Goal: Information Seeking & Learning: Learn about a topic

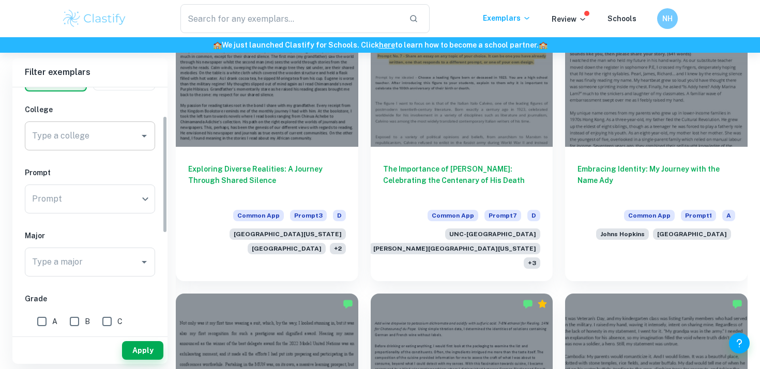
scroll to position [78, 0]
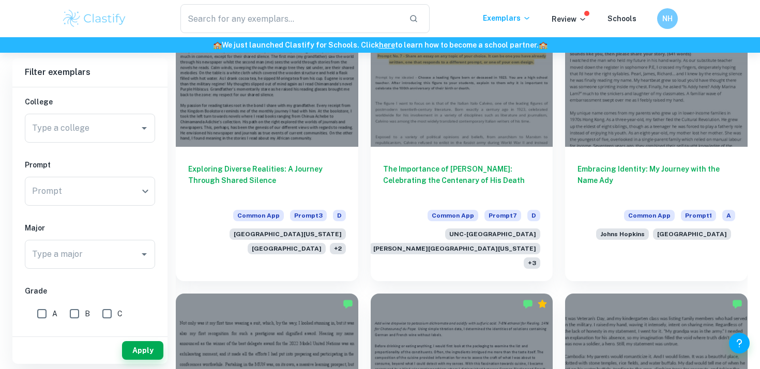
click at [47, 312] on input "A" at bounding box center [42, 313] width 21 height 21
checkbox input "true"
click at [142, 353] on button "Apply" at bounding box center [142, 350] width 41 height 19
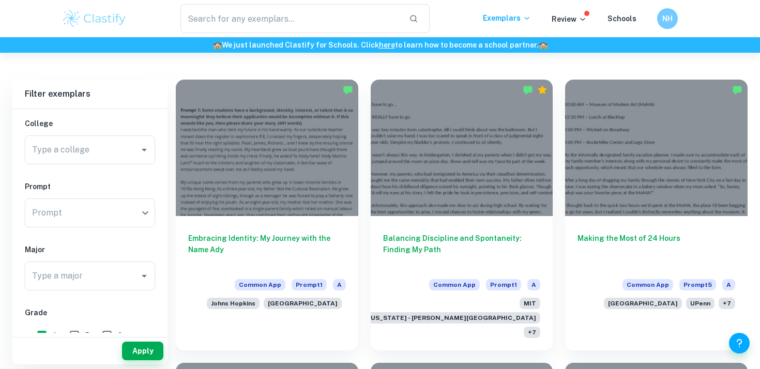
scroll to position [269, 0]
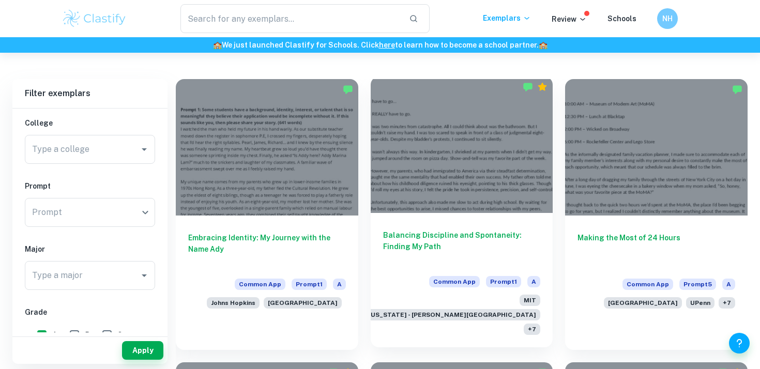
click at [428, 219] on div "Balancing Discipline and Spontaneity: Finding My Path Common App Prompt 1 A MIT…" at bounding box center [462, 280] width 182 height 134
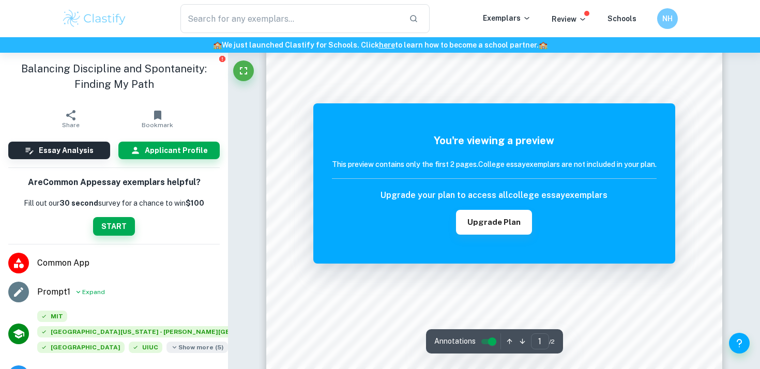
scroll to position [296, 0]
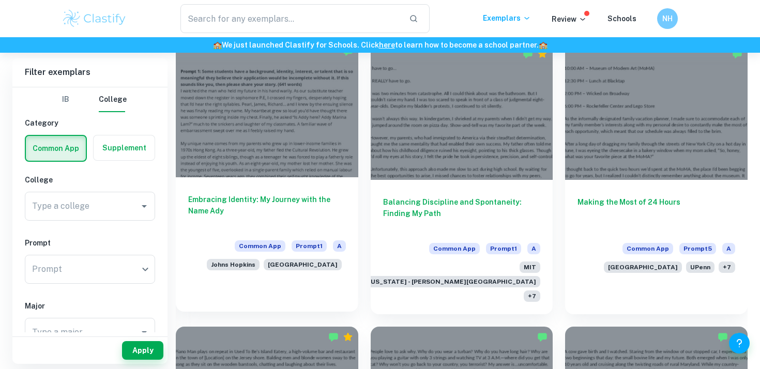
scroll to position [307, 0]
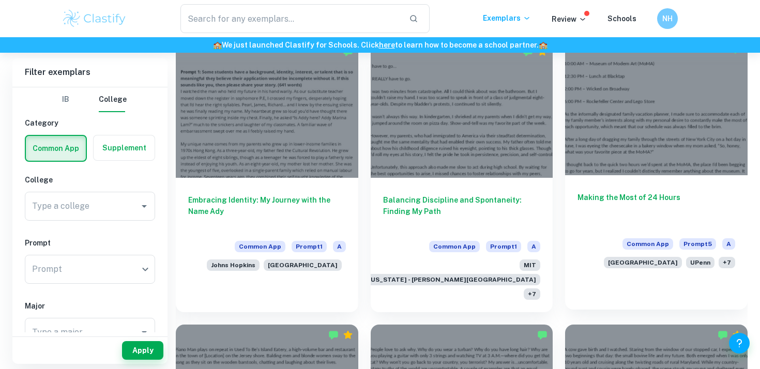
click at [680, 189] on div "Making the Most of 24 Hours Common App Prompt 5 A [GEOGRAPHIC_DATA] + 7" at bounding box center [656, 227] width 182 height 105
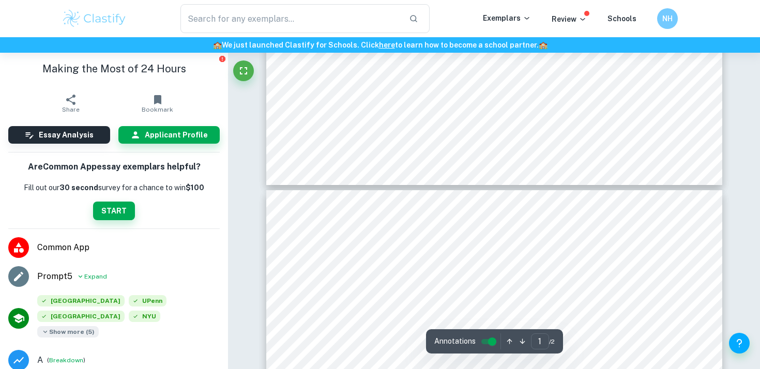
type input "2"
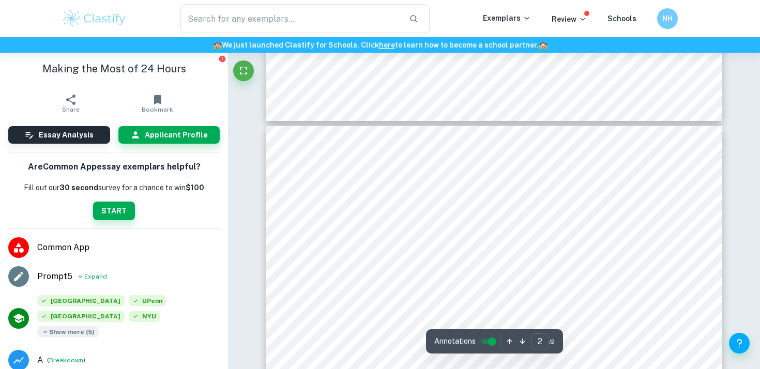
scroll to position [725, 0]
